Goal: Information Seeking & Learning: Learn about a topic

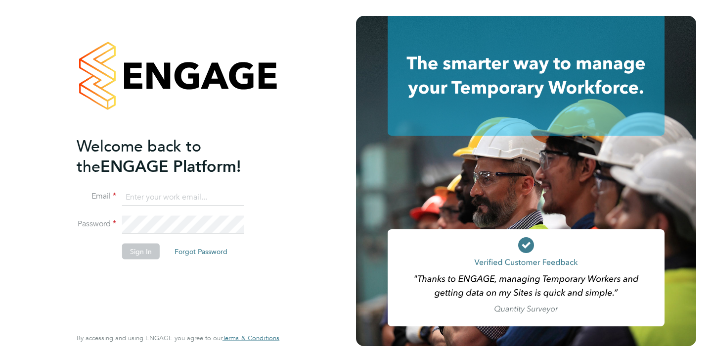
type input "[EMAIL_ADDRESS][DOMAIN_NAME]"
click at [141, 254] on button "Sign In" at bounding box center [141, 251] width 38 height 16
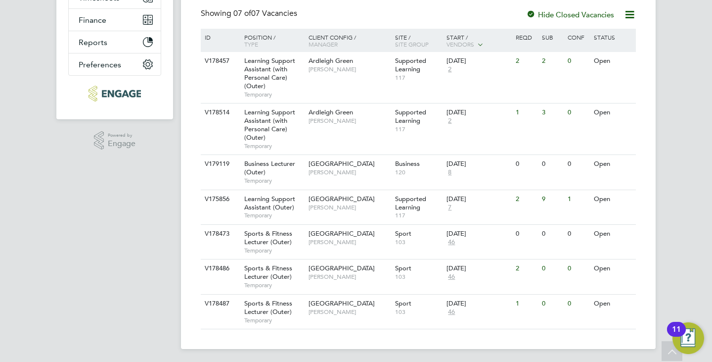
scroll to position [210, 0]
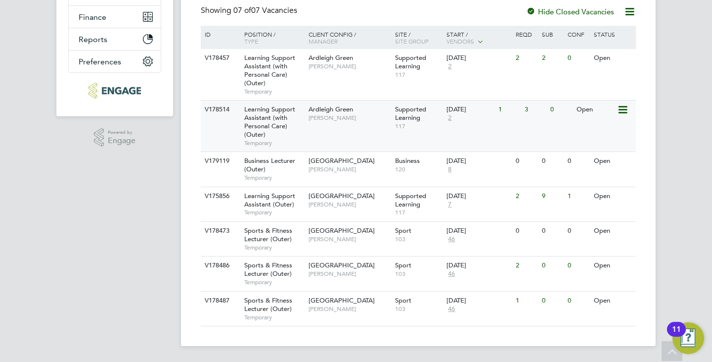
click at [315, 129] on div "V178514 Learning Support Assistant (with Personal Care) (Outer) Temporary Ardle…" at bounding box center [418, 125] width 435 height 51
click at [418, 208] on span "Supported Learning" at bounding box center [410, 199] width 31 height 17
click at [357, 72] on div "Ardleigh Green Karen Marcelline" at bounding box center [349, 62] width 87 height 26
click at [340, 203] on span "Rachel Johnson" at bounding box center [350, 204] width 82 height 8
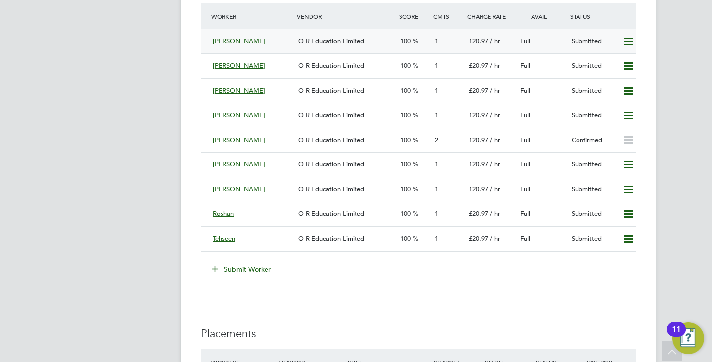
click at [629, 46] on icon at bounding box center [629, 42] width 12 height 8
click at [495, 44] on span "/ hr" at bounding box center [495, 41] width 10 height 8
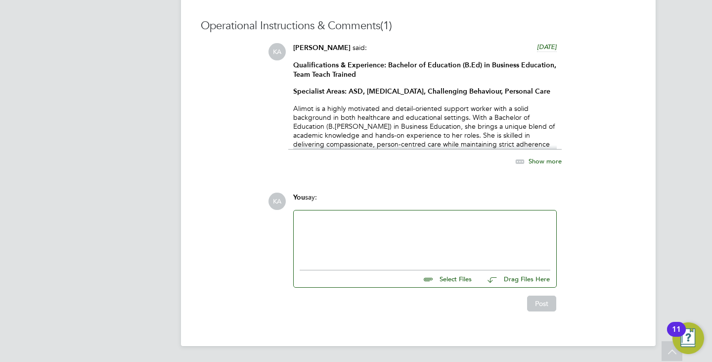
click at [414, 237] on div at bounding box center [425, 237] width 251 height 43
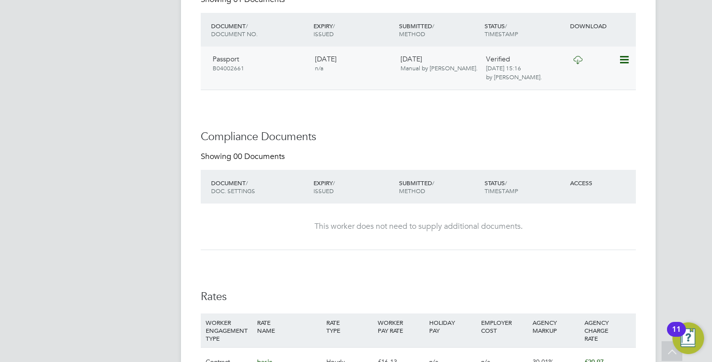
click at [616, 61] on div at bounding box center [593, 58] width 51 height 17
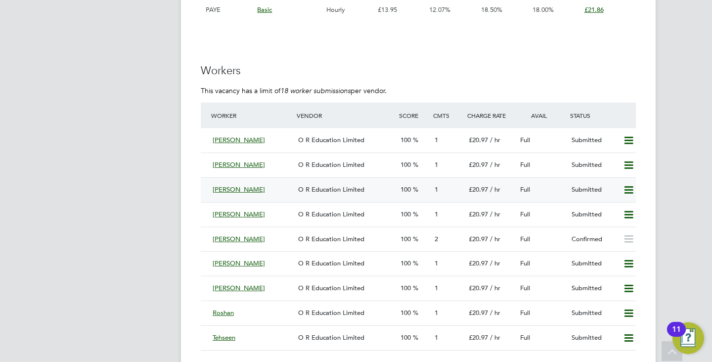
click at [309, 188] on span "O R Education Limited" at bounding box center [331, 189] width 66 height 8
